Goal: Task Accomplishment & Management: Manage account settings

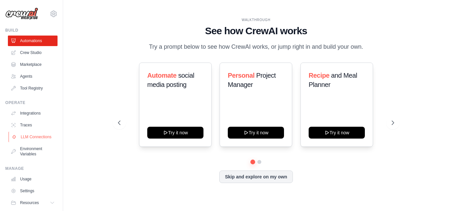
click at [27, 139] on link "LLM Connections" at bounding box center [34, 137] width 50 height 11
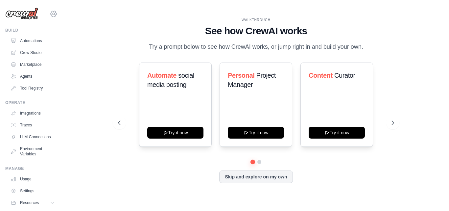
click at [53, 13] on icon at bounding box center [54, 14] width 2 height 2
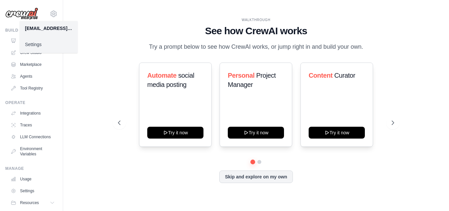
click at [47, 28] on div "[EMAIL_ADDRESS][DOMAIN_NAME]" at bounding box center [48, 28] width 47 height 7
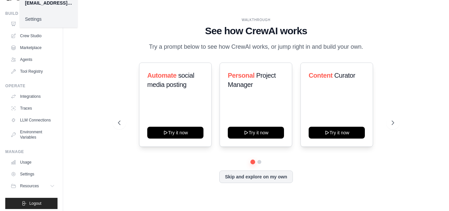
scroll to position [25, 0]
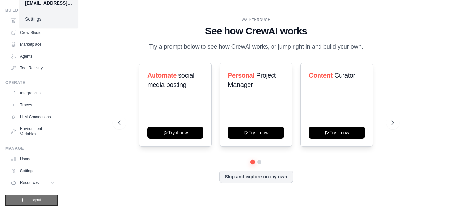
click at [40, 199] on button "Logout" at bounding box center [31, 199] width 52 height 11
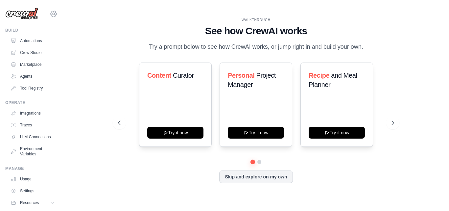
click at [50, 14] on icon at bounding box center [54, 14] width 8 height 8
